Goal: Task Accomplishment & Management: Manage account settings

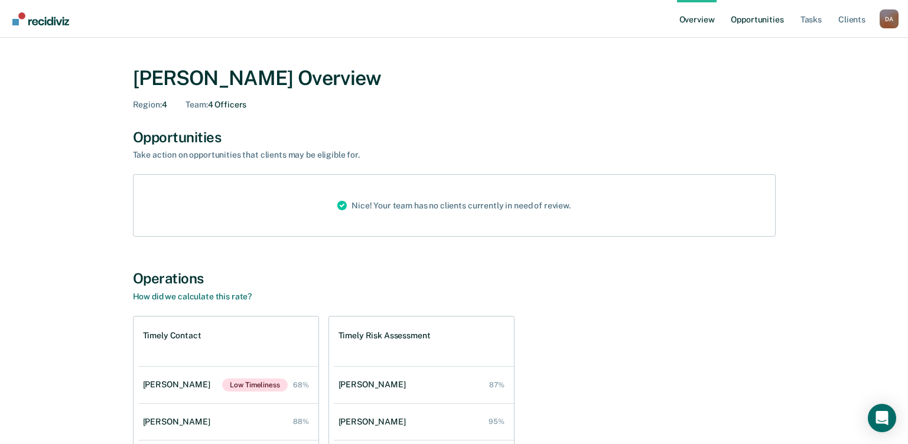
click at [751, 17] on link "Opportunities" at bounding box center [756, 19] width 57 height 38
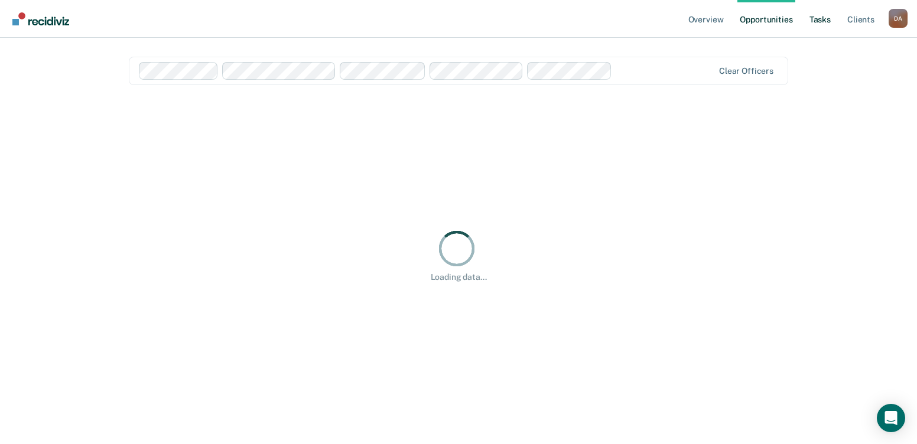
click at [819, 17] on link "Tasks" at bounding box center [820, 19] width 26 height 38
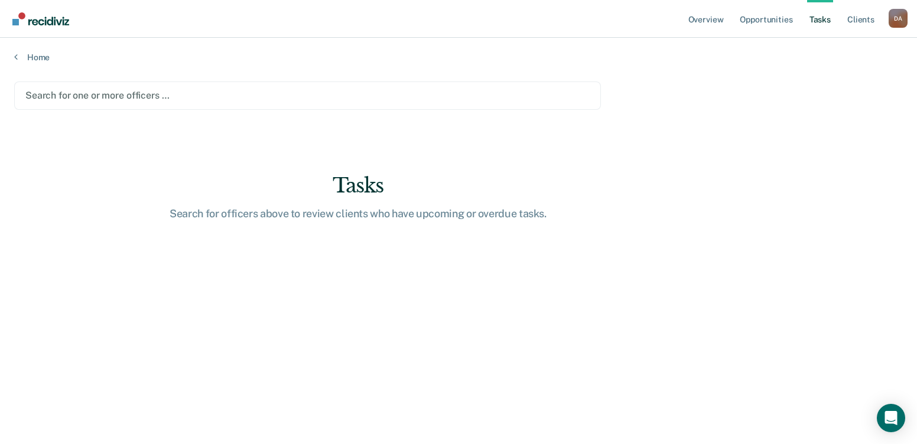
click at [109, 96] on div at bounding box center [307, 96] width 564 height 14
click at [147, 95] on div at bounding box center [307, 96] width 564 height 14
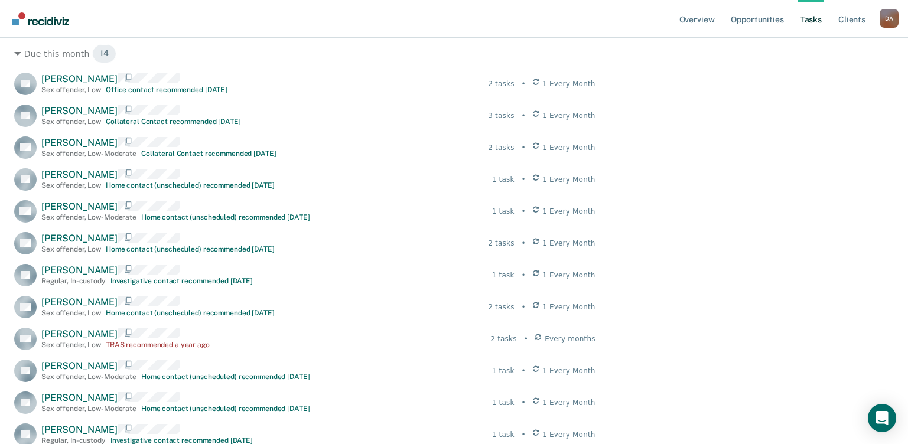
scroll to position [406, 0]
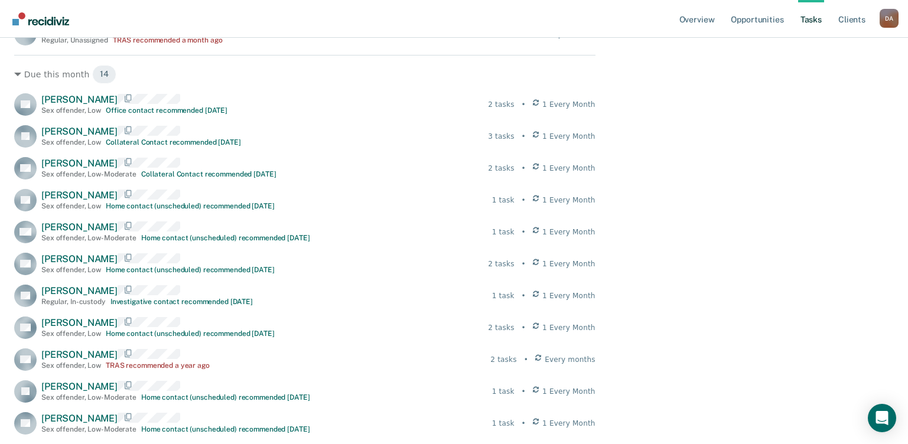
click at [758, 165] on main "Clear officers Tasks The clients listed below have upcoming requirements due th…" at bounding box center [454, 115] width 908 height 917
click at [781, 419] on main "Clear officers Tasks The clients listed below have upcoming requirements due th…" at bounding box center [454, 115] width 908 height 917
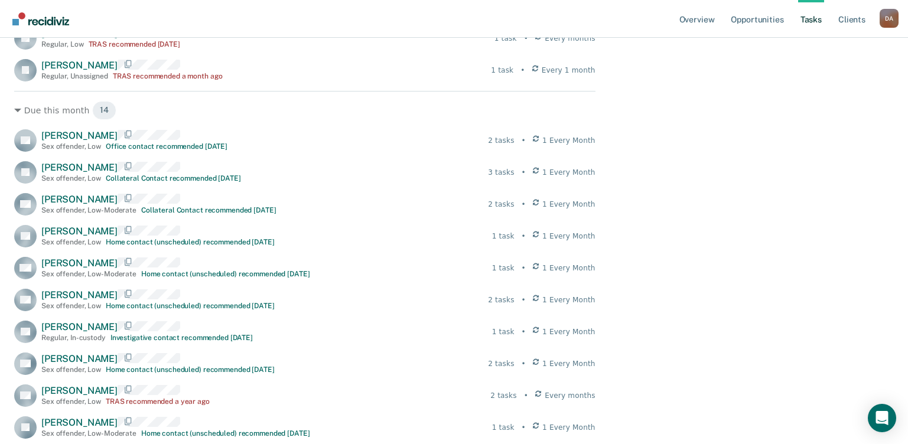
scroll to position [347, 0]
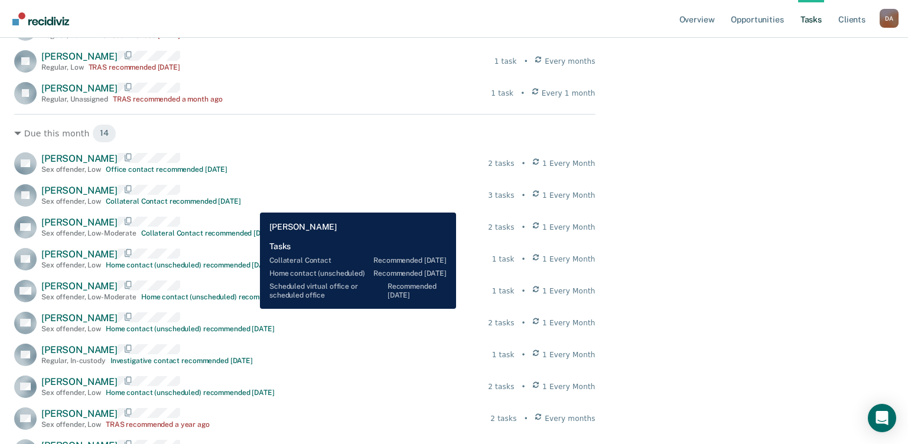
click at [251, 204] on div "[PERSON_NAME] Sex offender , Low Collateral Contact recommended [DATE] 3 tasks …" at bounding box center [304, 195] width 581 height 22
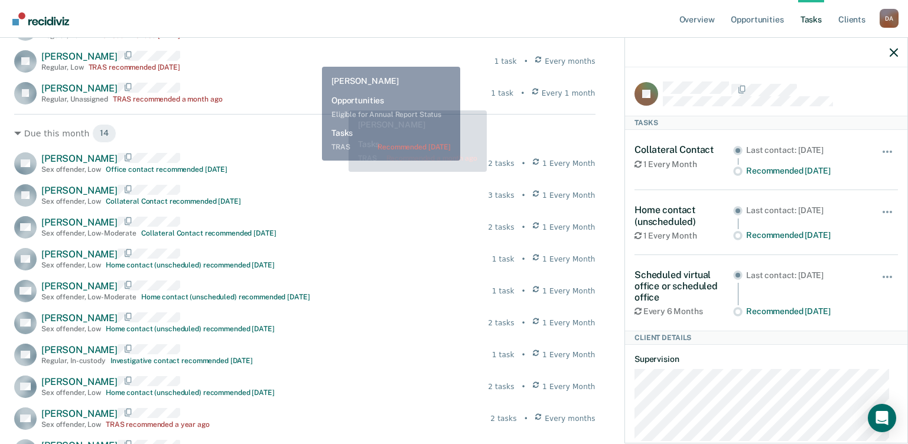
click at [313, 58] on div "JV [PERSON_NAME] Regular , Low TRAS recommended [DATE] 1 task • Every months" at bounding box center [304, 61] width 581 height 22
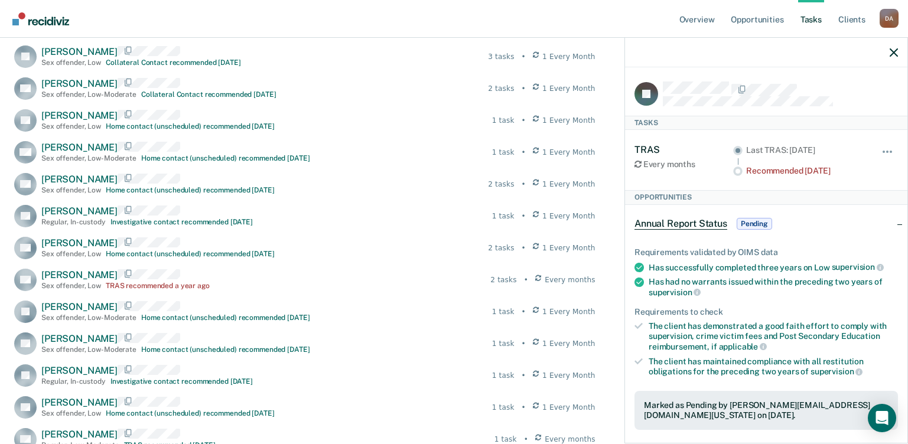
scroll to position [465, 0]
